Goal: Task Accomplishment & Management: Complete application form

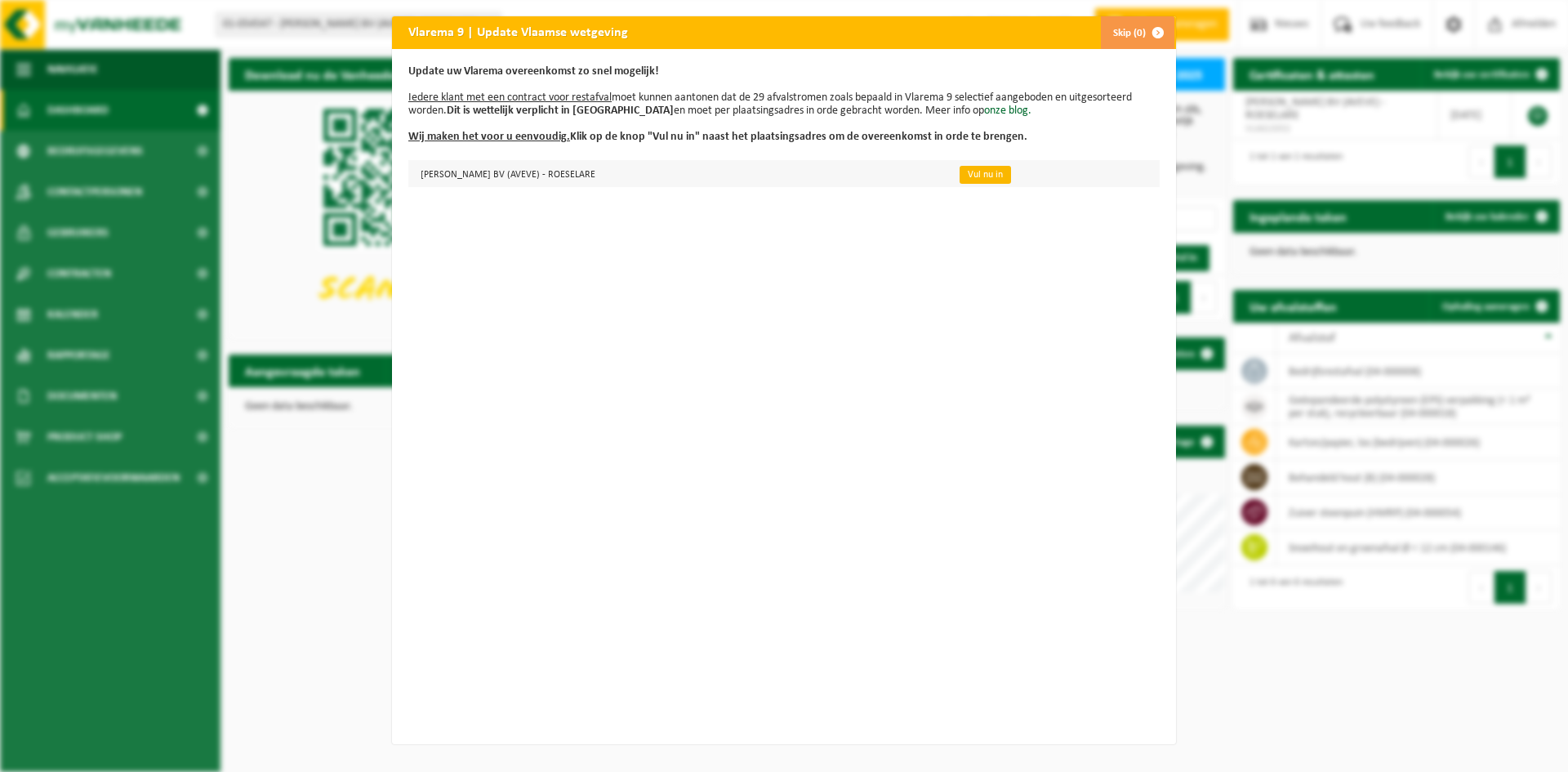
click at [975, 177] on link "Vul nu in" at bounding box center [984, 174] width 51 height 18
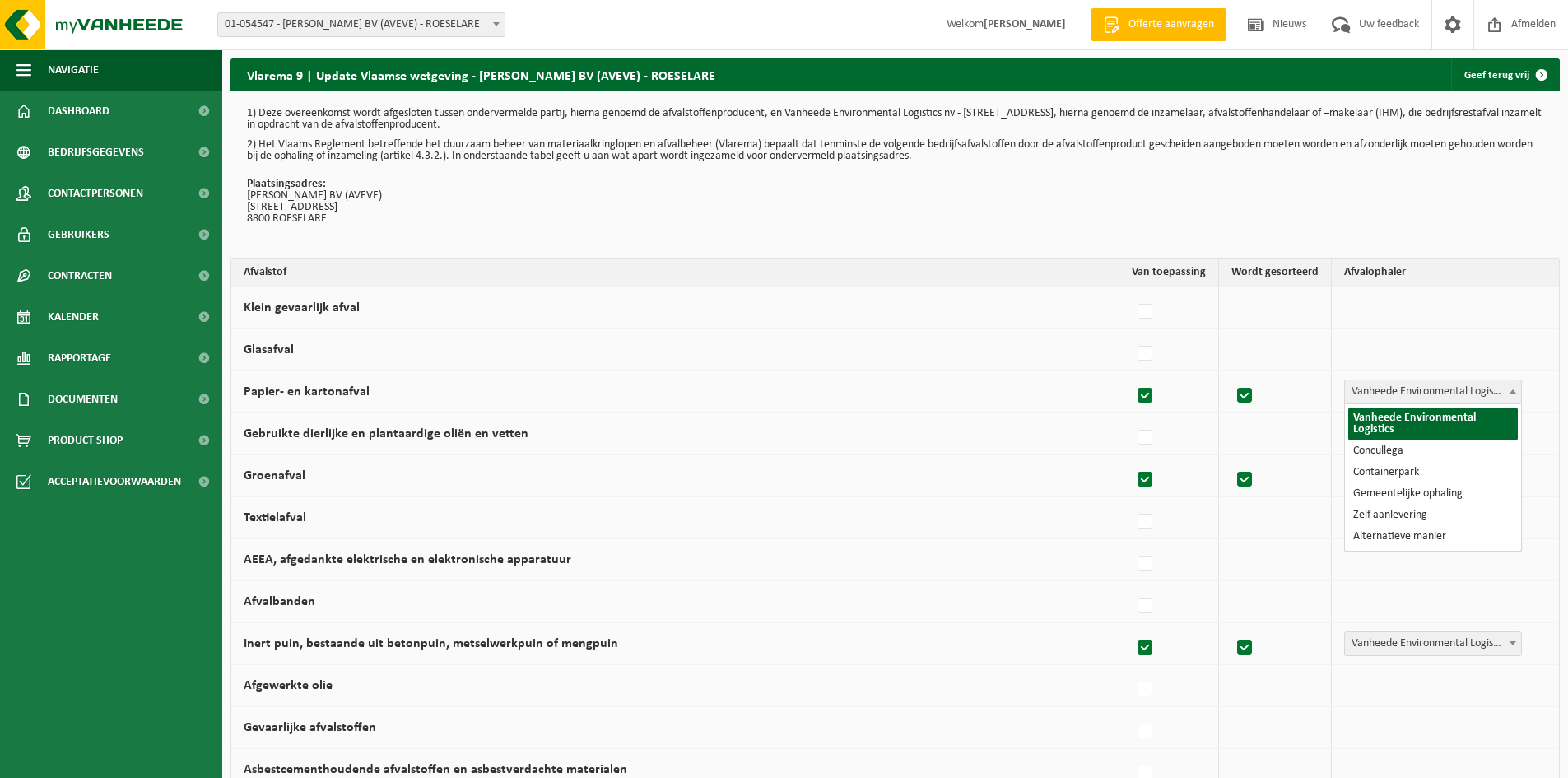
click at [1450, 392] on span "Vanheede Environmental Logistics" at bounding box center [1432, 392] width 176 height 23
click at [1000, 390] on td "Papier- en kartonafval" at bounding box center [675, 392] width 888 height 42
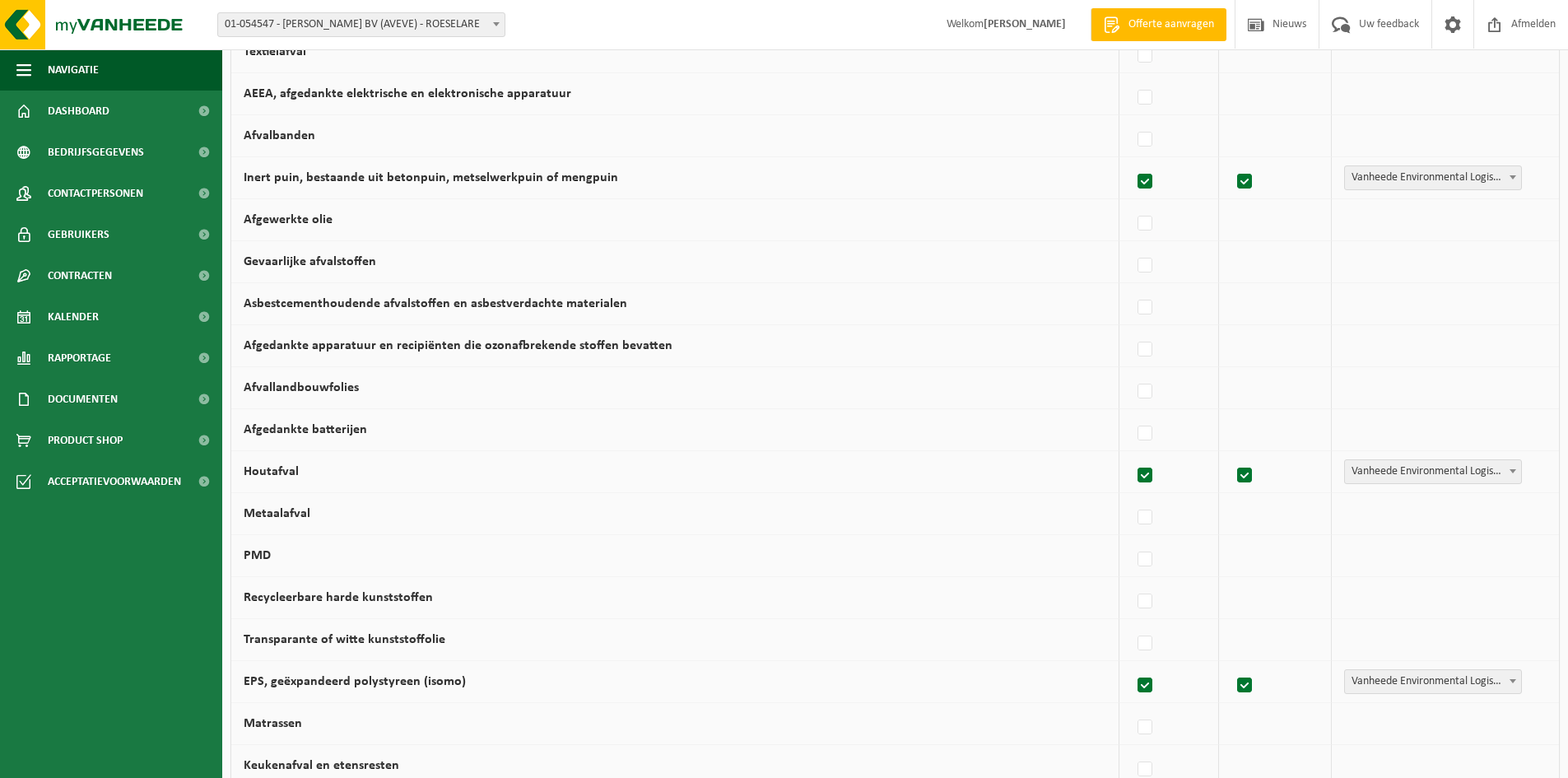
scroll to position [494, 0]
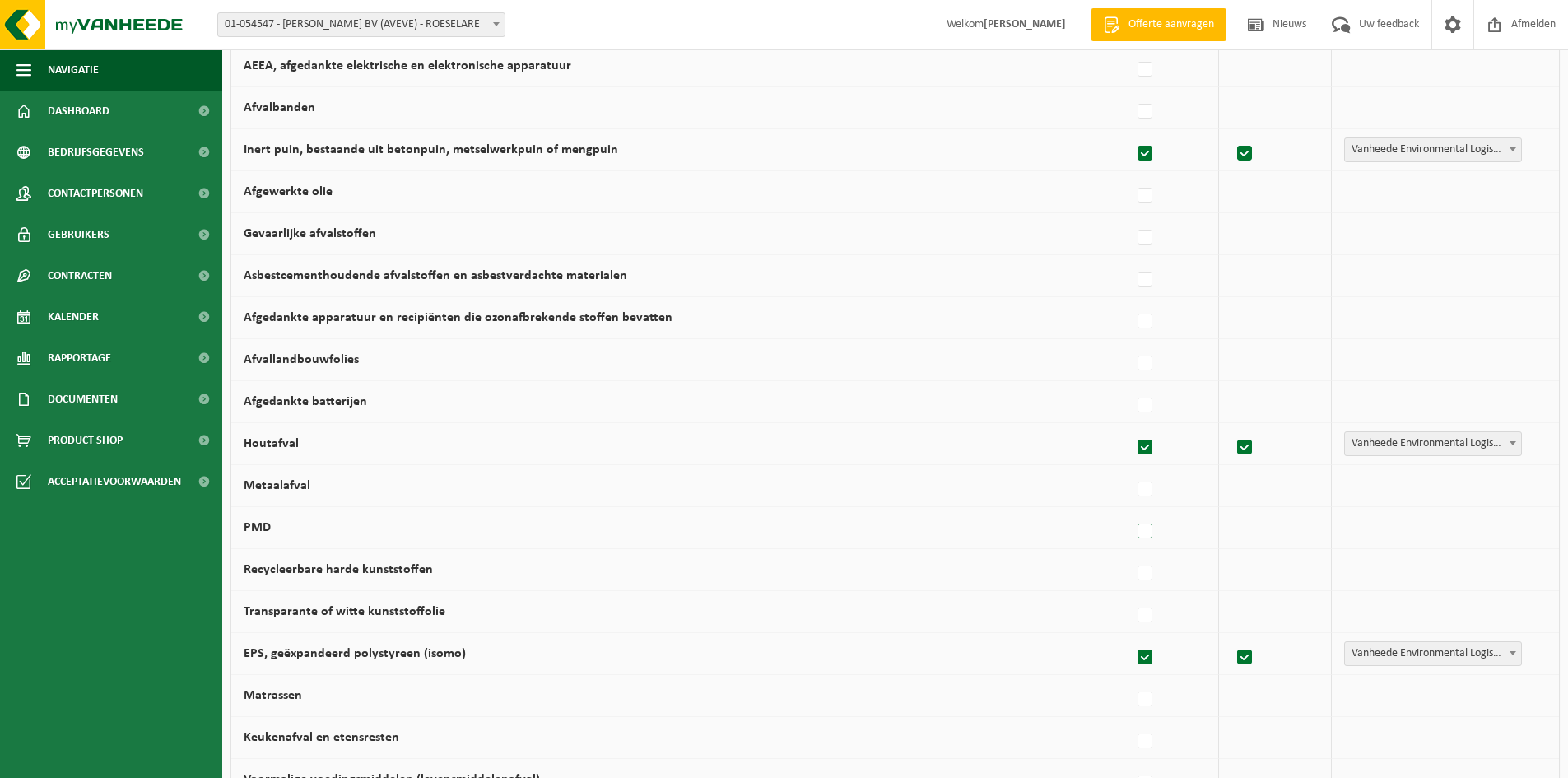
click at [1153, 530] on label at bounding box center [1145, 531] width 23 height 24
click at [1131, 511] on input "PMD" at bounding box center [1130, 511] width 1 height 1
checkbox input "true"
click at [1438, 523] on span "Vanheede Environmental Logistics" at bounding box center [1431, 527] width 180 height 23
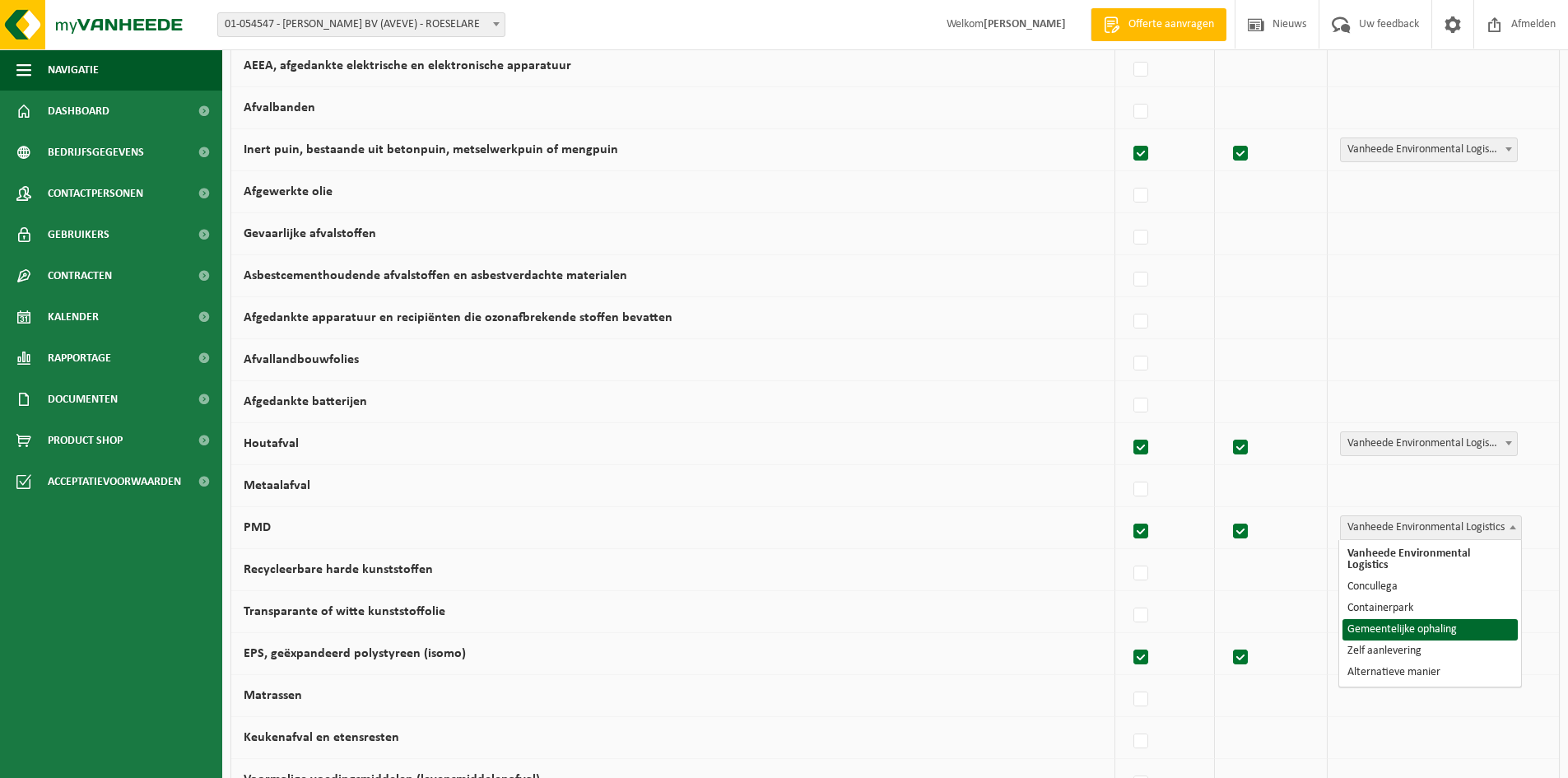
select select "Gemeentelijke ophaling"
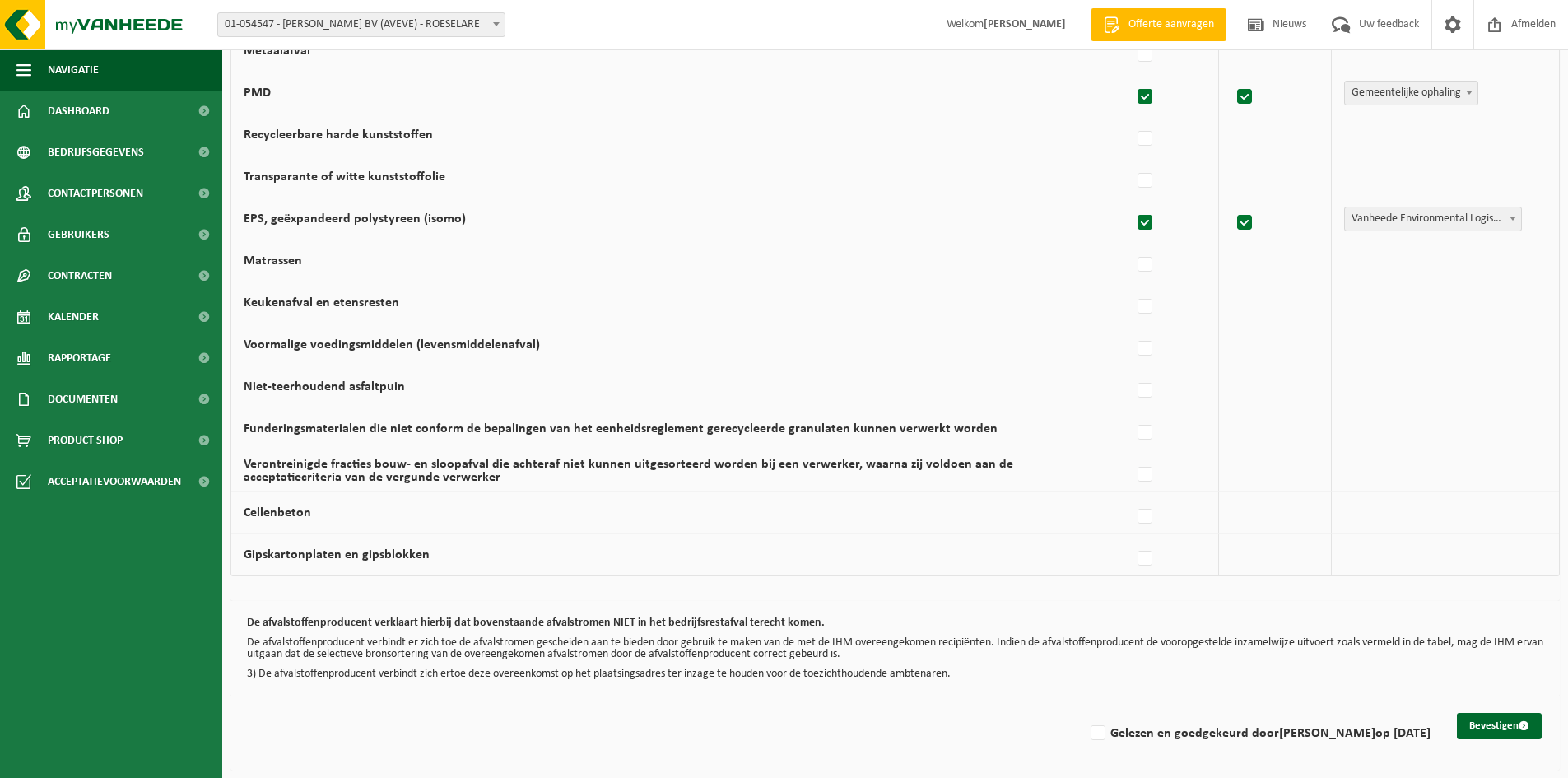
scroll to position [929, 0]
click at [1087, 730] on label "Gelezen en goedgekeurd door Davy Verbraeken op 29/08/25" at bounding box center [1259, 732] width 343 height 24
click at [1085, 712] on input "Gelezen en goedgekeurd door Davy Verbraeken op 29/08/25" at bounding box center [1084, 711] width 1 height 1
checkbox input "true"
click at [1494, 727] on button "Bevestigen" at bounding box center [1499, 725] width 85 height 26
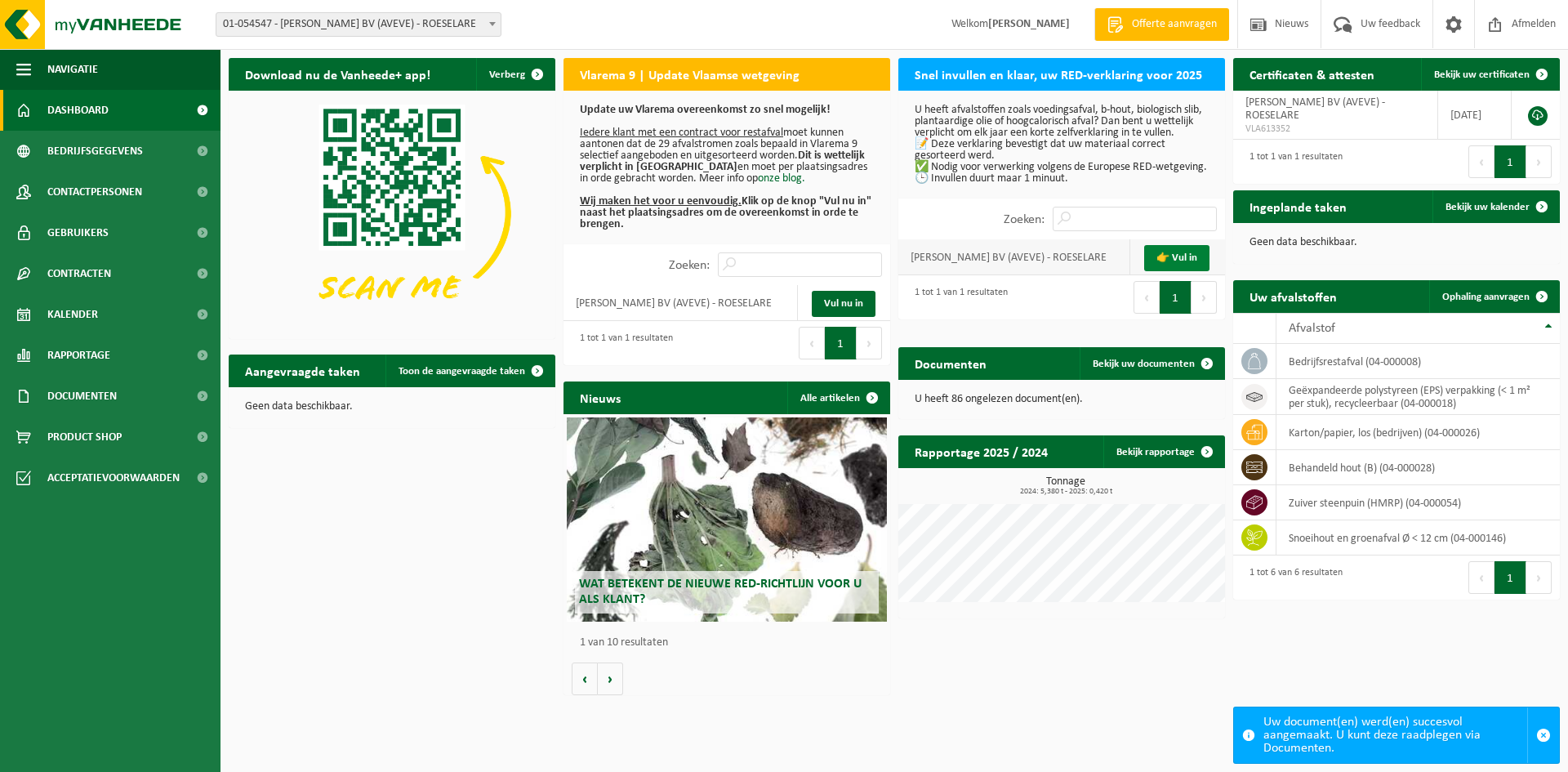
click at [1197, 264] on link "👉 Vul in" at bounding box center [1176, 258] width 65 height 26
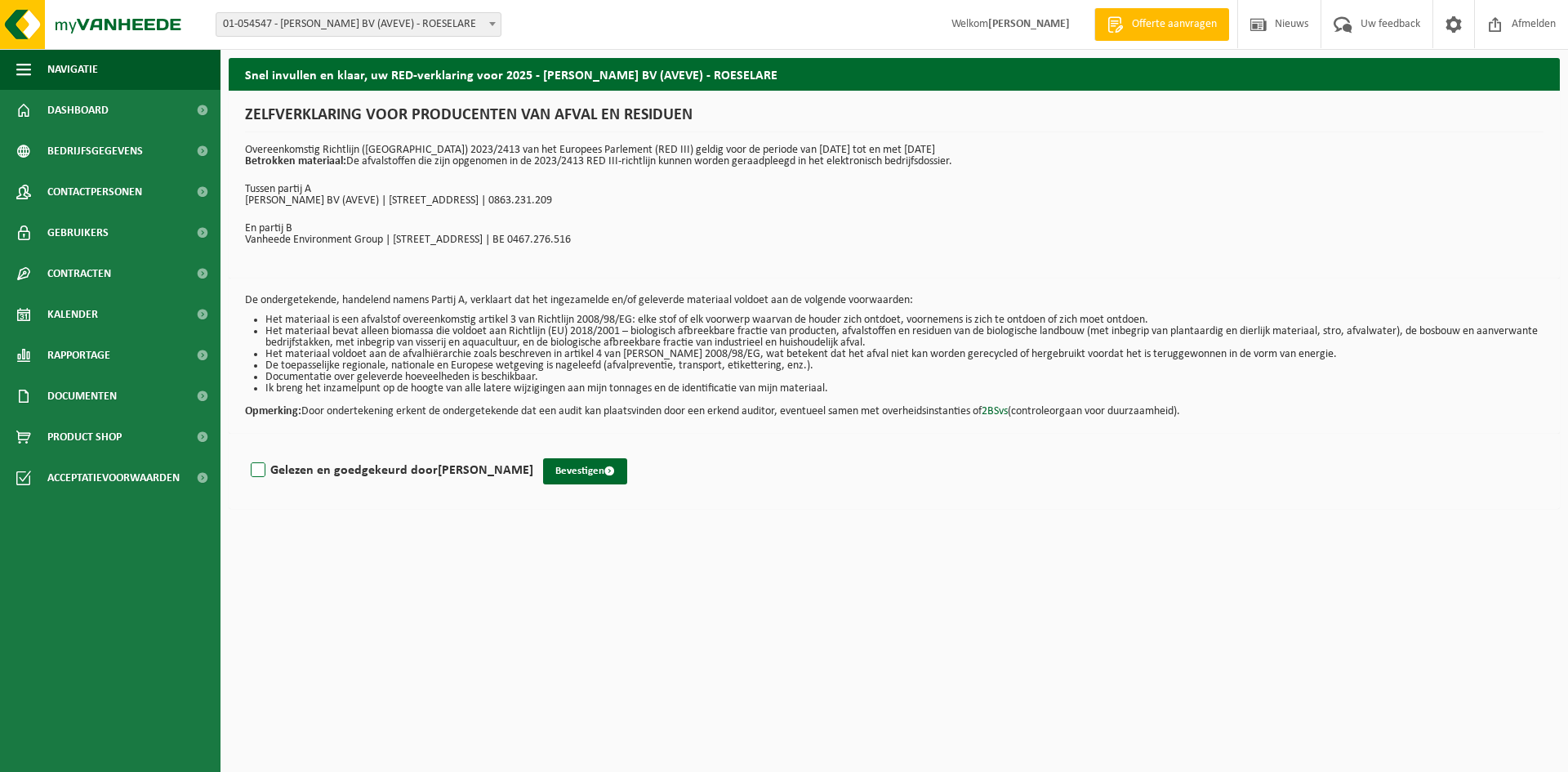
click at [248, 469] on label "Gelezen en goedgekeurd door Davy Verbraeken" at bounding box center [391, 470] width 286 height 24
click at [533, 450] on input "Gelezen en goedgekeurd door Davy Verbraeken" at bounding box center [533, 449] width 1 height 1
checkbox input "true"
click at [589, 469] on button "Bevestigen" at bounding box center [585, 471] width 84 height 26
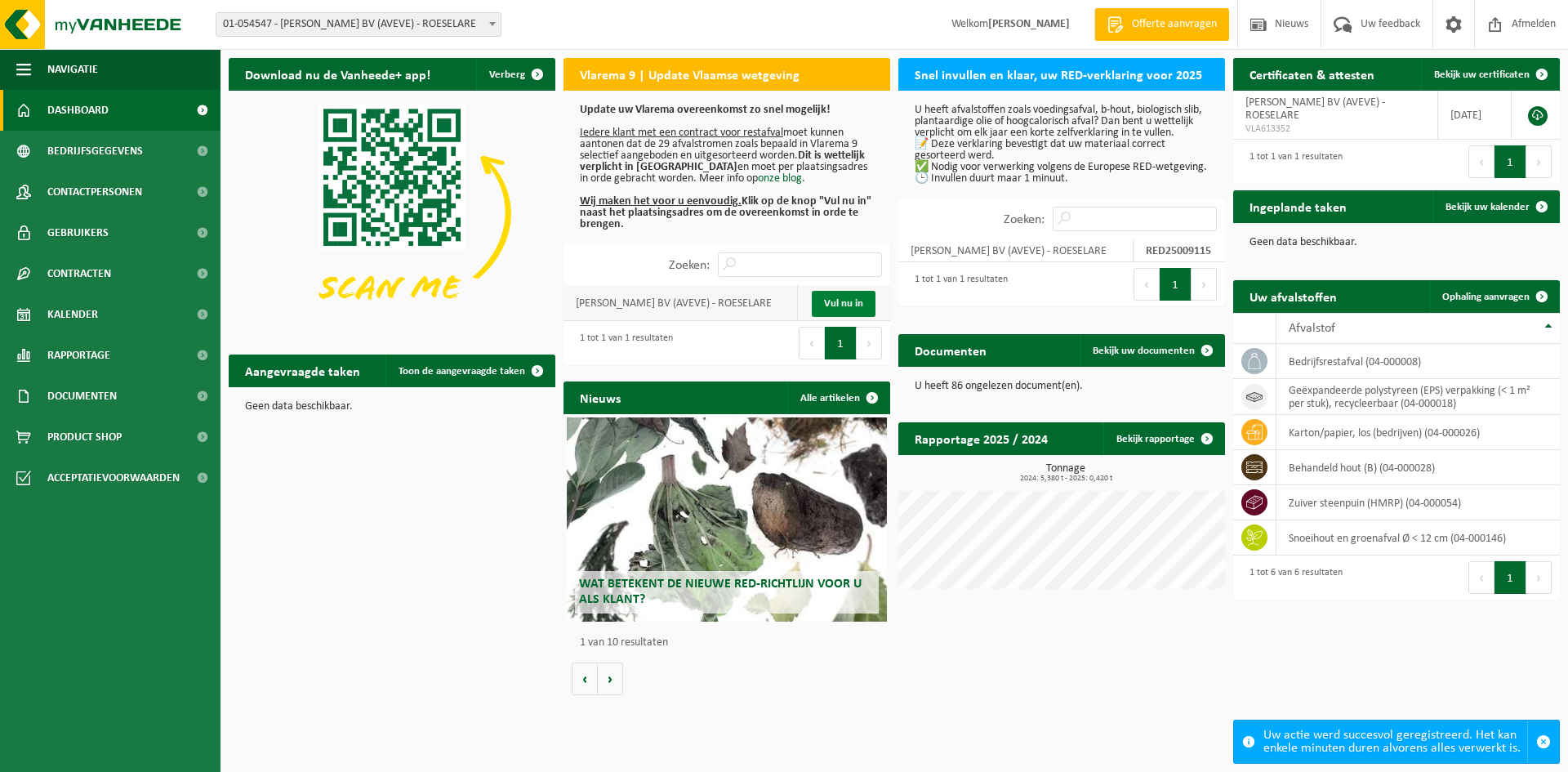
click at [844, 302] on link "Vul nu in" at bounding box center [843, 303] width 64 height 26
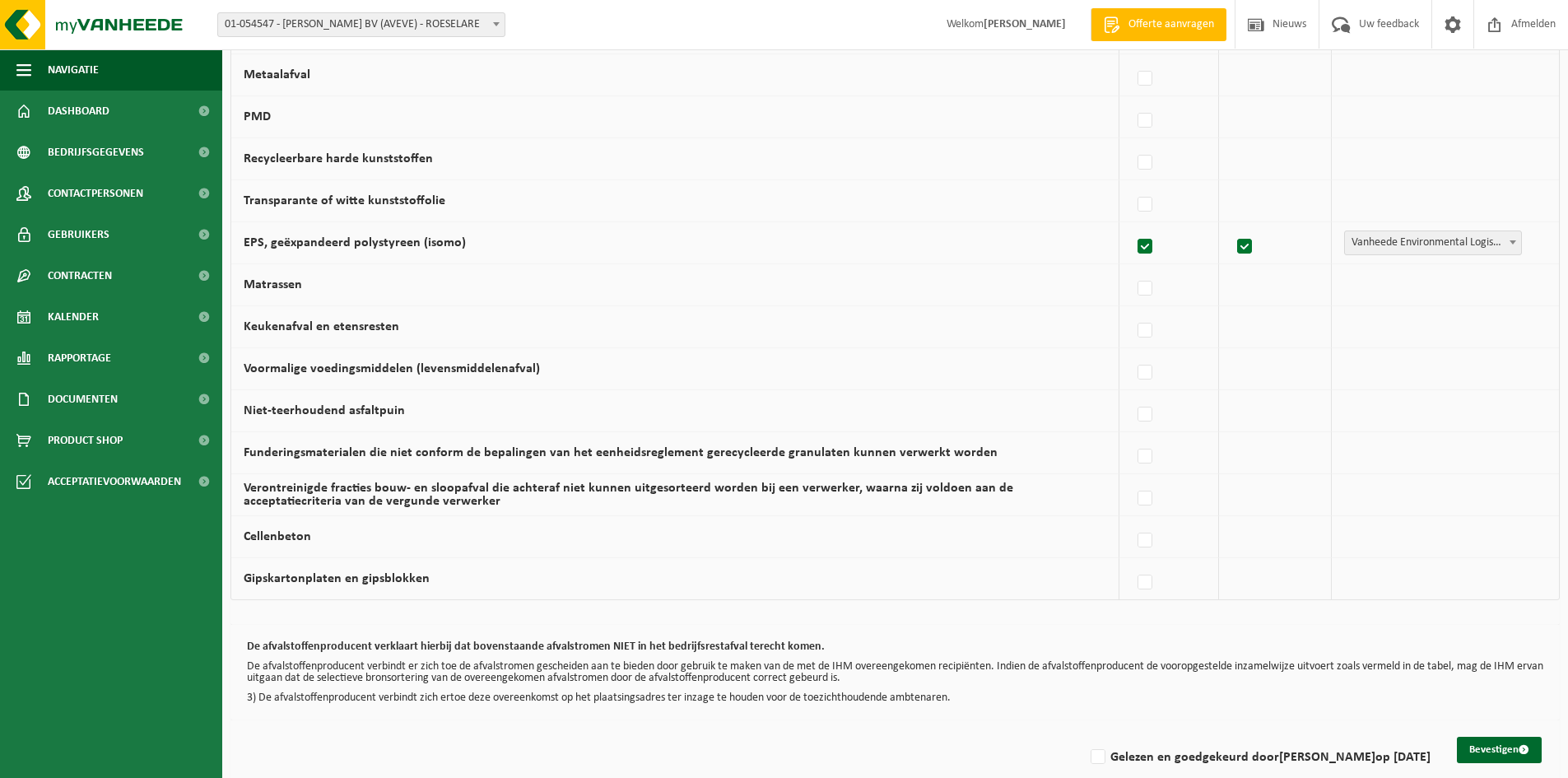
scroll to position [929, 0]
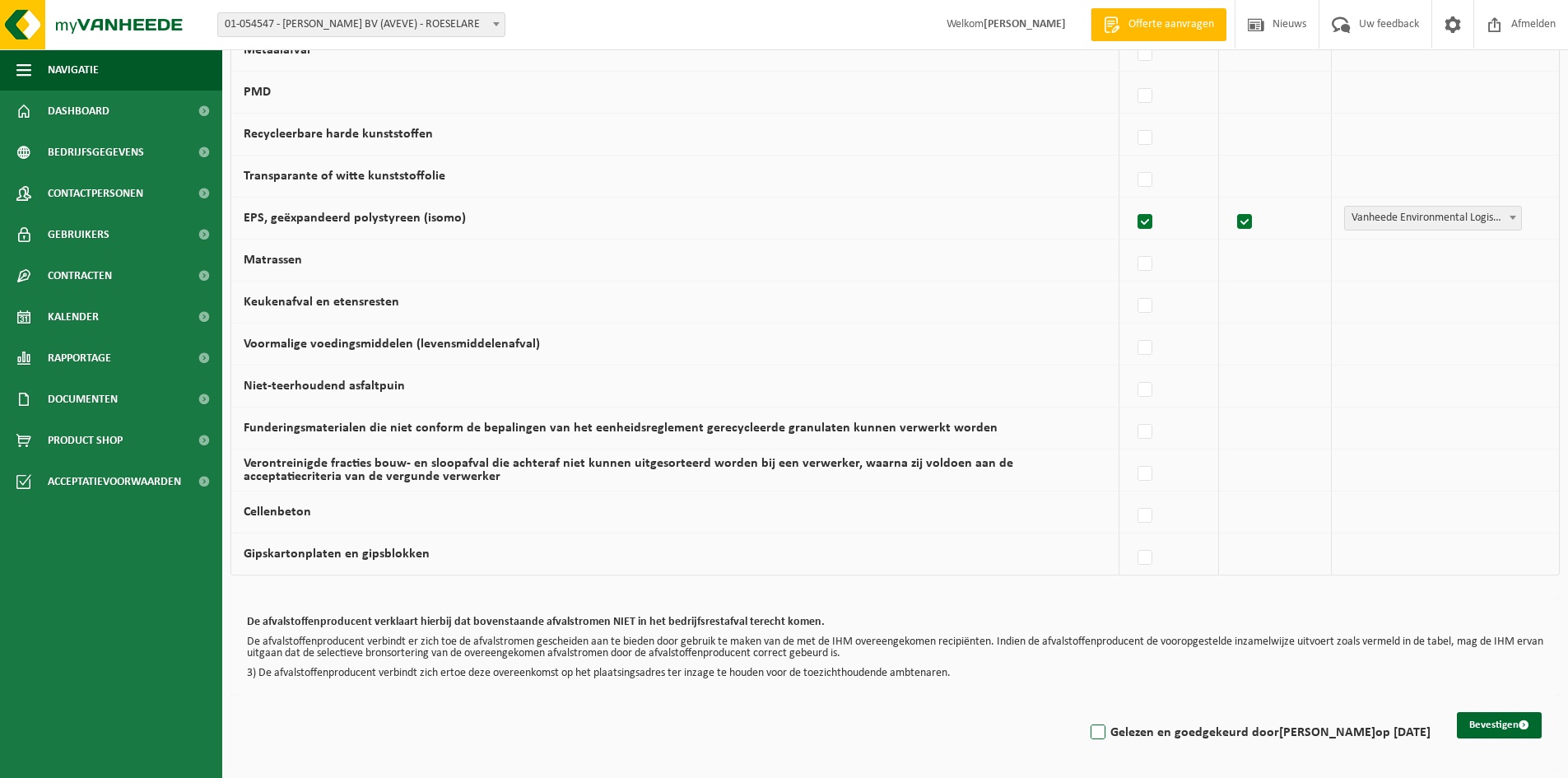
click at [1087, 731] on label "Gelezen en goedgekeurd door Davy Verbraeken op 29/08/25" at bounding box center [1259, 732] width 343 height 24
click at [1085, 712] on input "Gelezen en goedgekeurd door Davy Verbraeken op 29/08/25" at bounding box center [1084, 711] width 1 height 1
checkbox input "true"
click at [1489, 727] on button "Bevestigen" at bounding box center [1499, 725] width 85 height 26
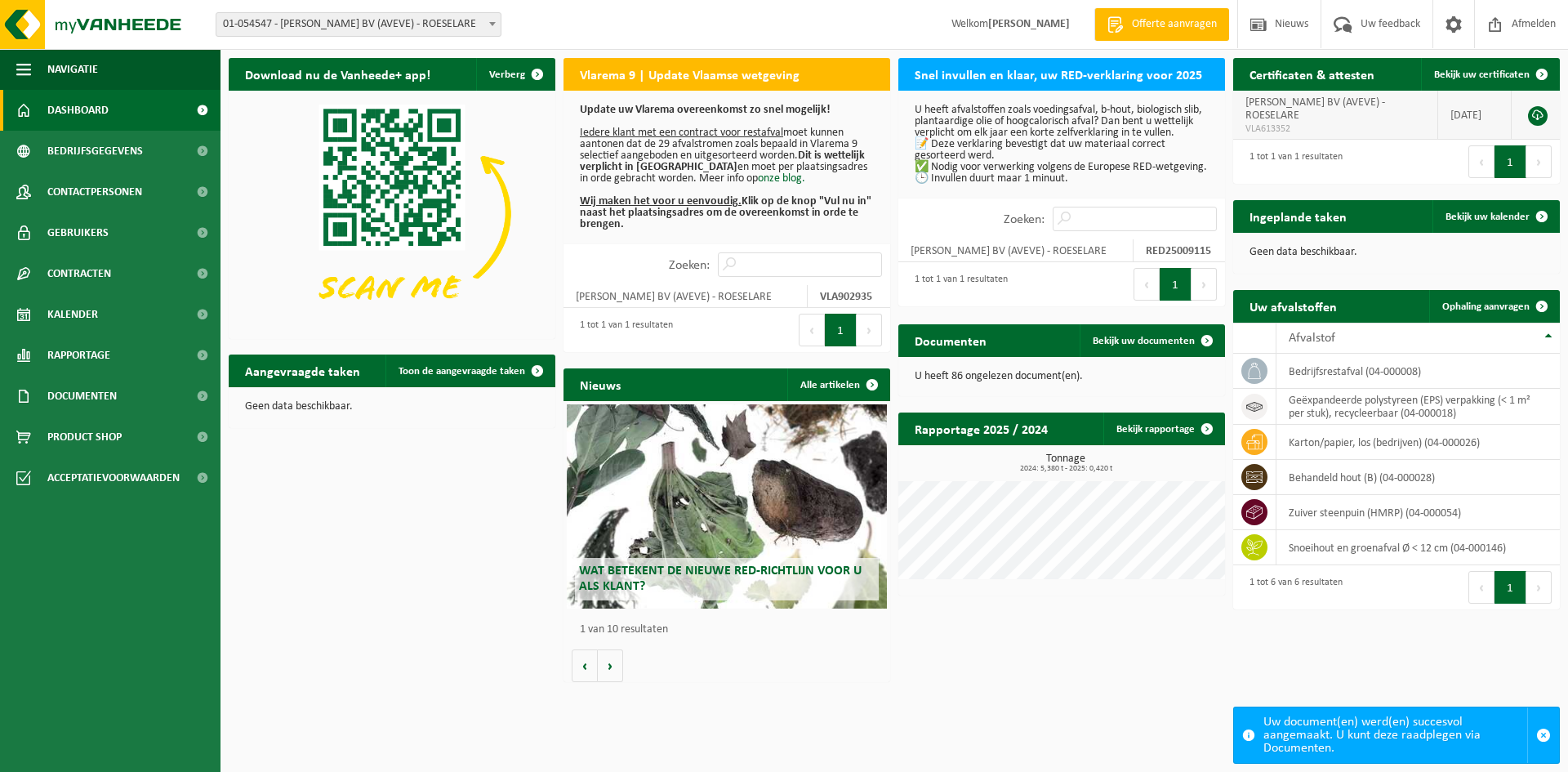
click at [1539, 115] on link at bounding box center [1537, 115] width 19 height 19
